Goal: Information Seeking & Learning: Learn about a topic

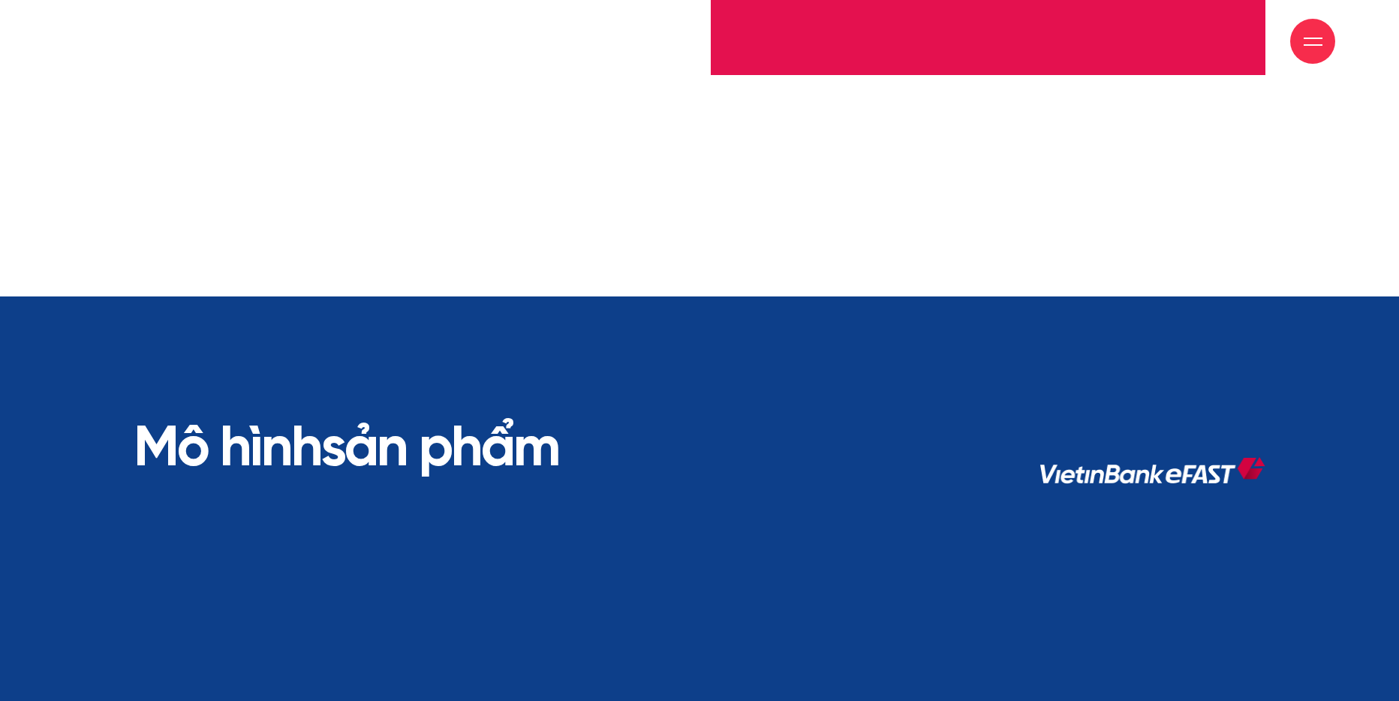
scroll to position [5747, 0]
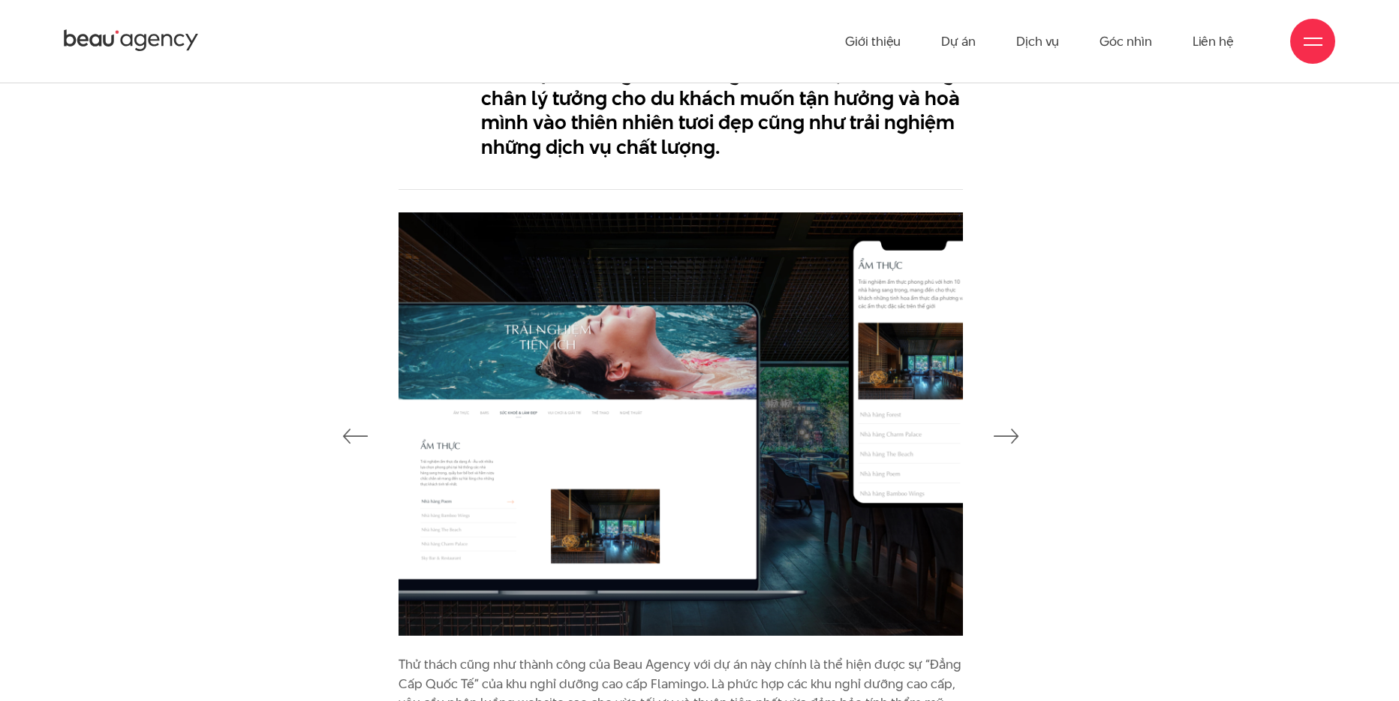
scroll to position [3662, 0]
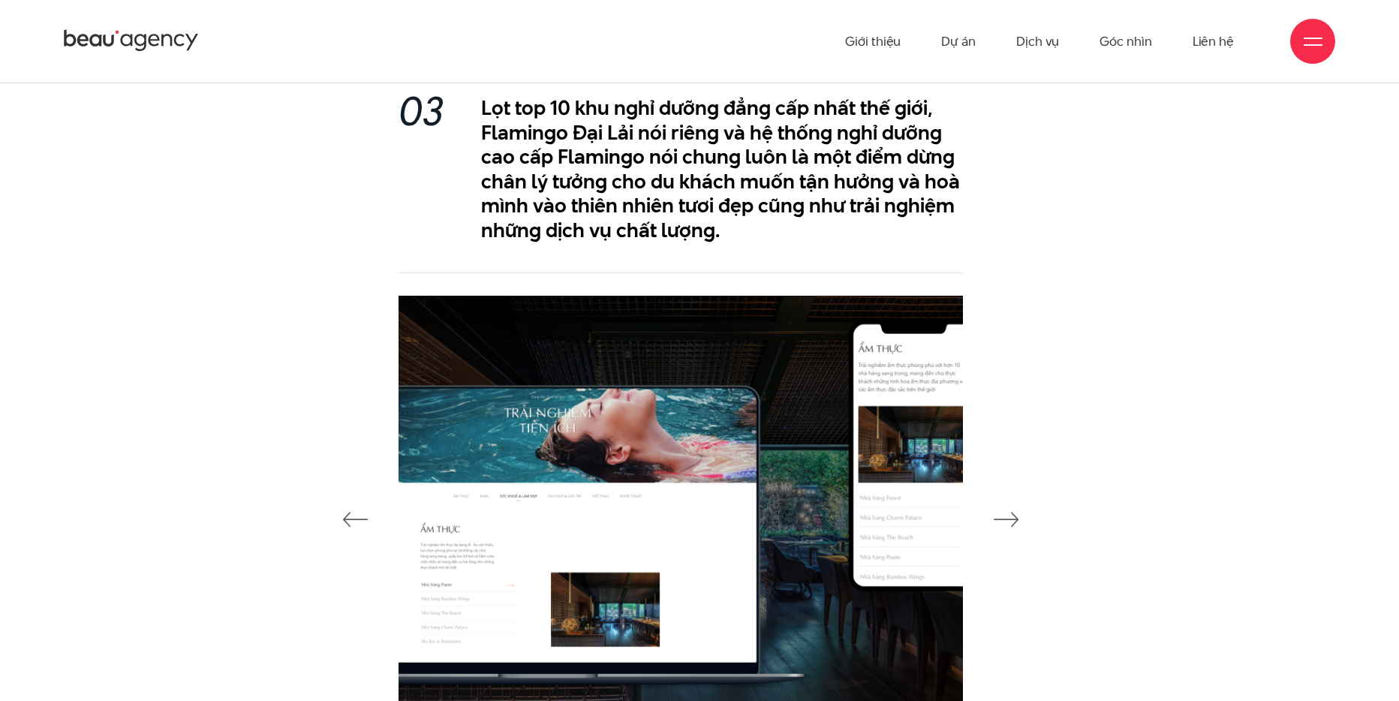
click at [634, 93] on div "03 Lọt top 10 khu nghỉ dưỡng đẳng cấp nhất thế giới, Flamingo Đại Lải nói riêng…" at bounding box center [680, 169] width 564 height 208
click at [600, 120] on h2 "Lọt top 10 khu nghỉ dưỡng đẳng cấp nhất thế giới, Flamingo Đại Lải nói riêng và…" at bounding box center [722, 169] width 482 height 146
click at [951, 41] on link "Dự án" at bounding box center [958, 41] width 35 height 83
